Goal: Information Seeking & Learning: Check status

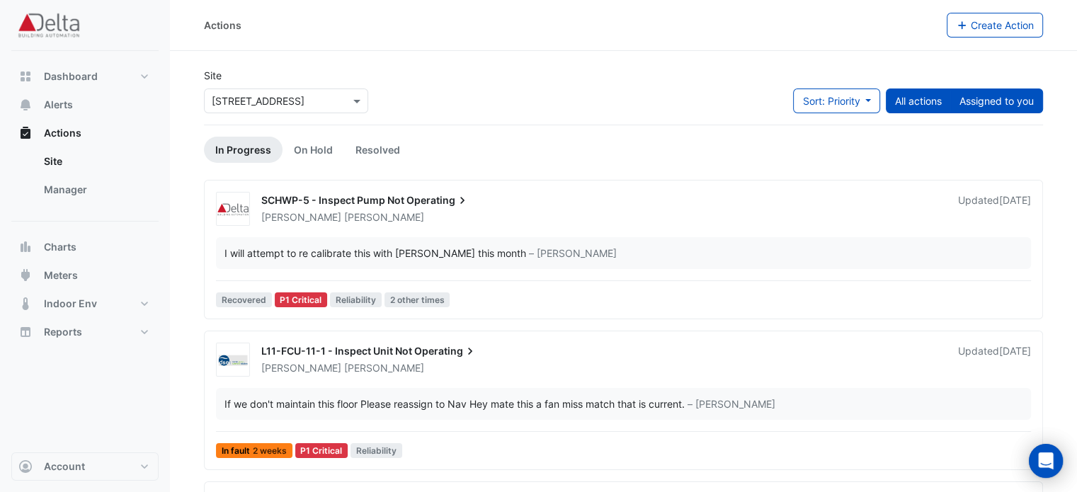
click at [984, 101] on button "Assigned to you" at bounding box center [996, 101] width 93 height 25
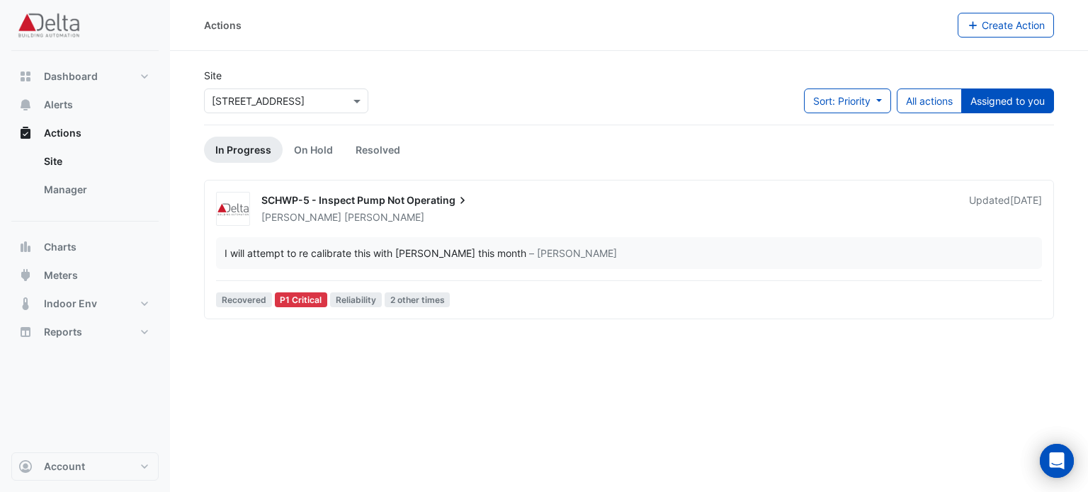
click at [986, 100] on button "Assigned to you" at bounding box center [1007, 101] width 93 height 25
click at [932, 103] on button "All actions" at bounding box center [928, 101] width 65 height 25
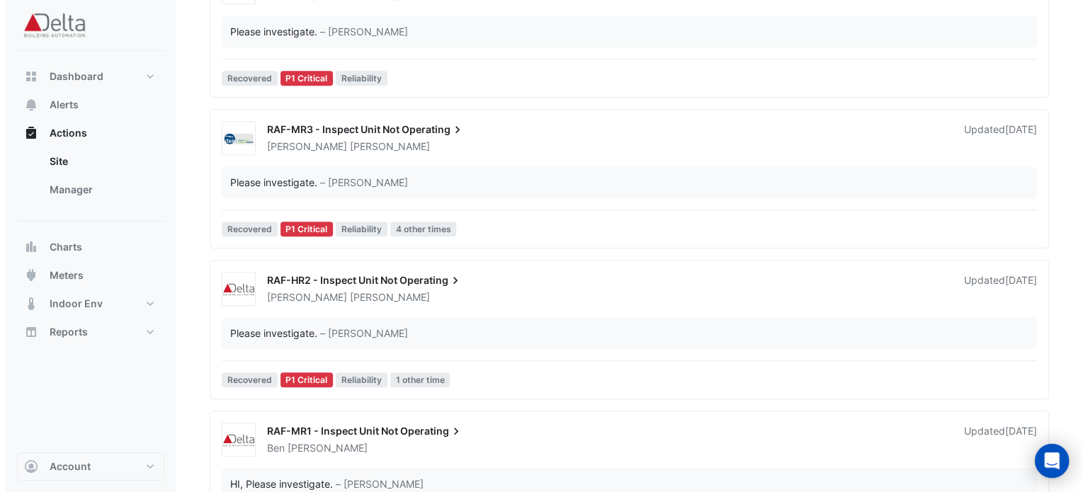
scroll to position [850, 0]
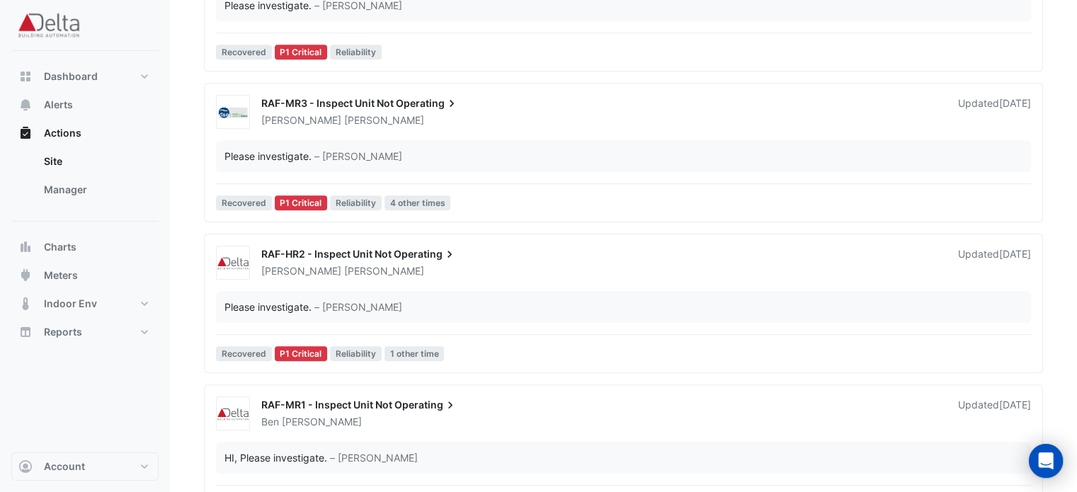
click at [351, 252] on span "RAF-HR2 - Inspect Unit Not" at bounding box center [326, 254] width 130 height 12
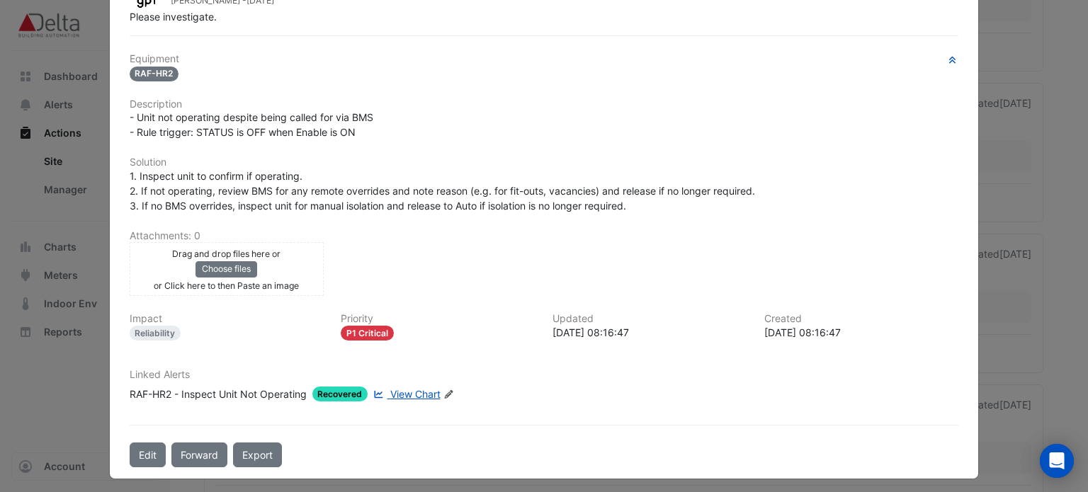
scroll to position [176, 0]
click at [419, 392] on span "View Chart" at bounding box center [415, 393] width 50 height 12
